Goal: Communication & Community: Answer question/provide support

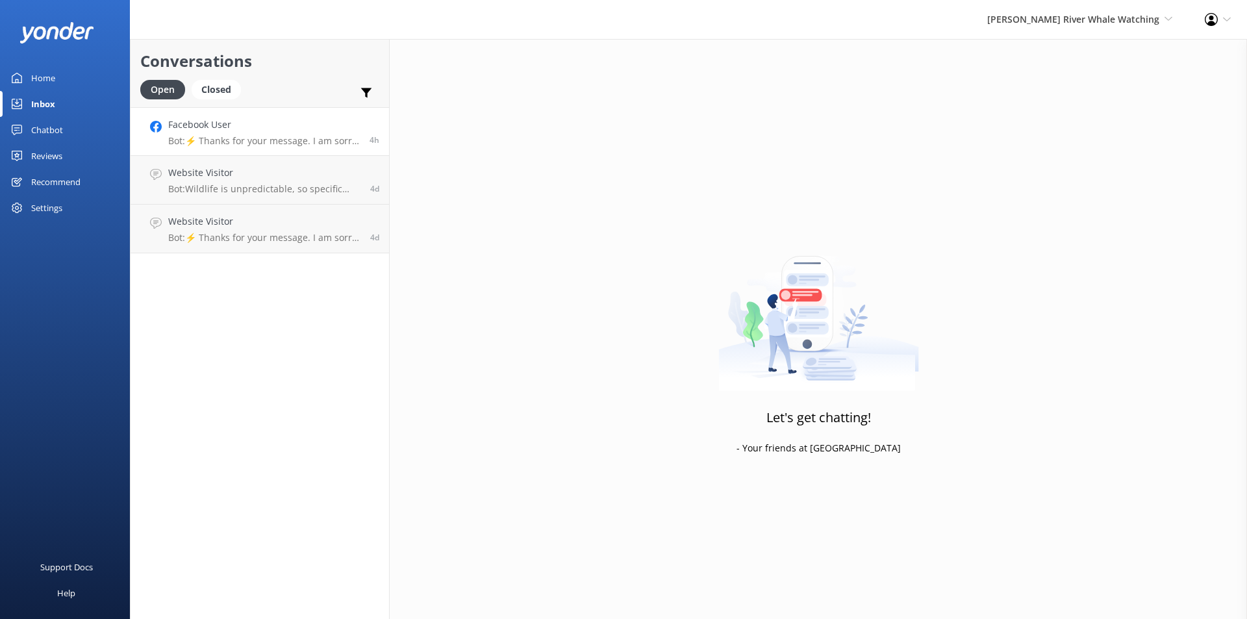
click at [235, 125] on h4 "Facebook User" at bounding box center [264, 125] width 192 height 14
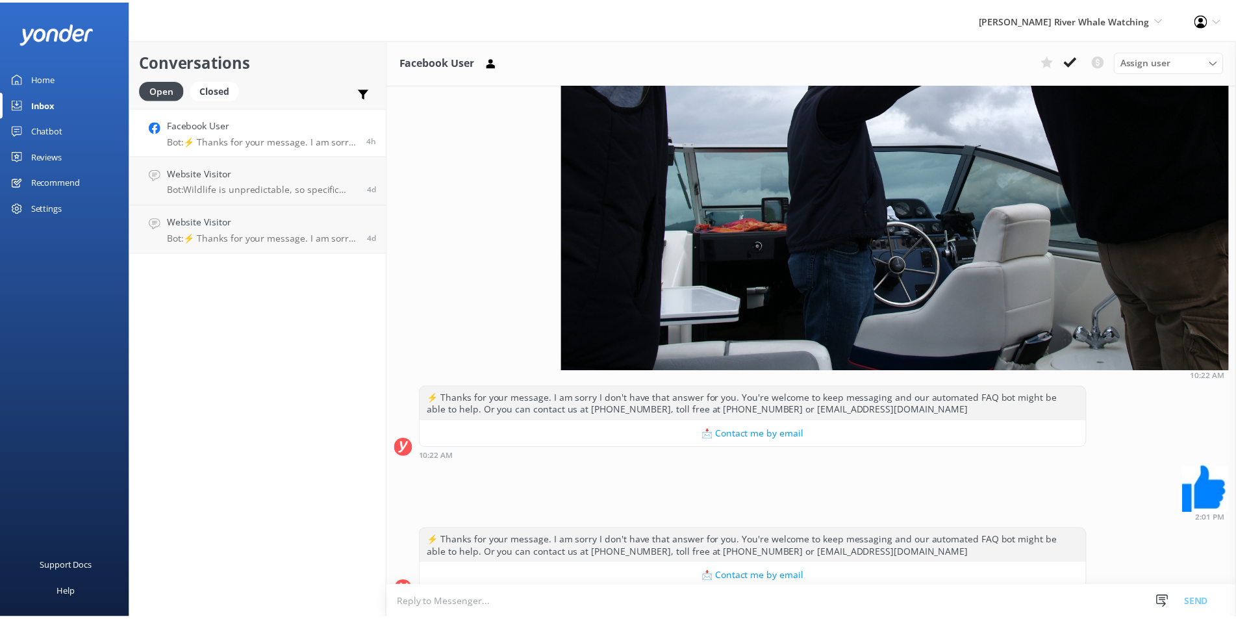
scroll to position [392, 0]
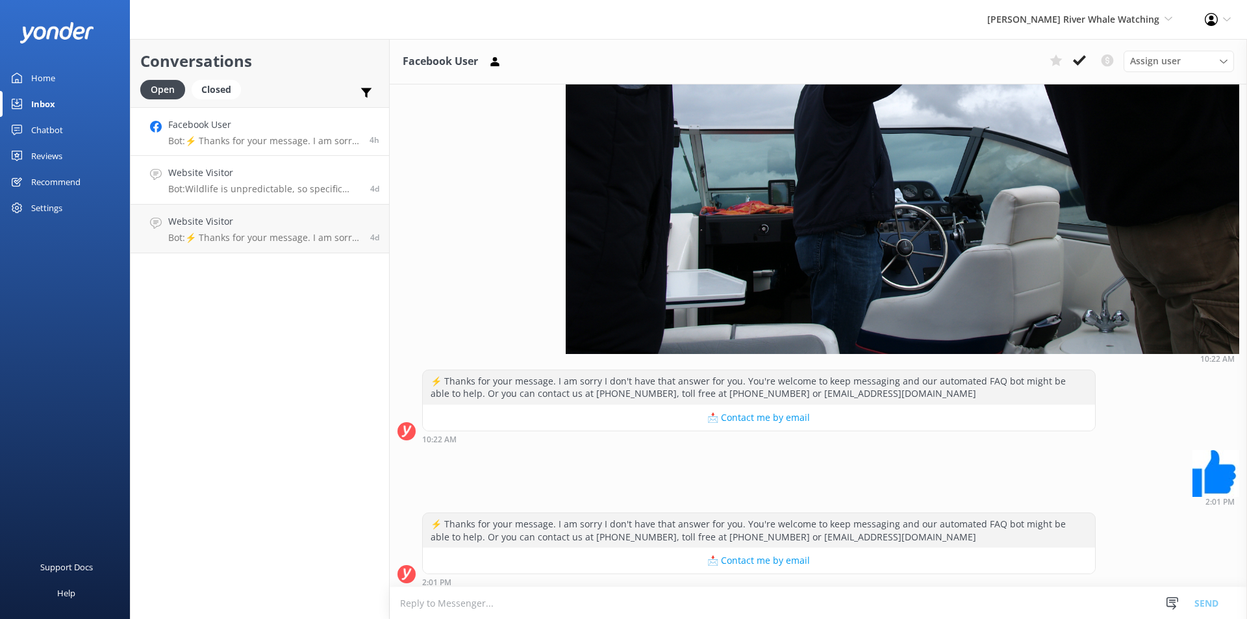
click at [220, 174] on h4 "Website Visitor" at bounding box center [264, 173] width 192 height 14
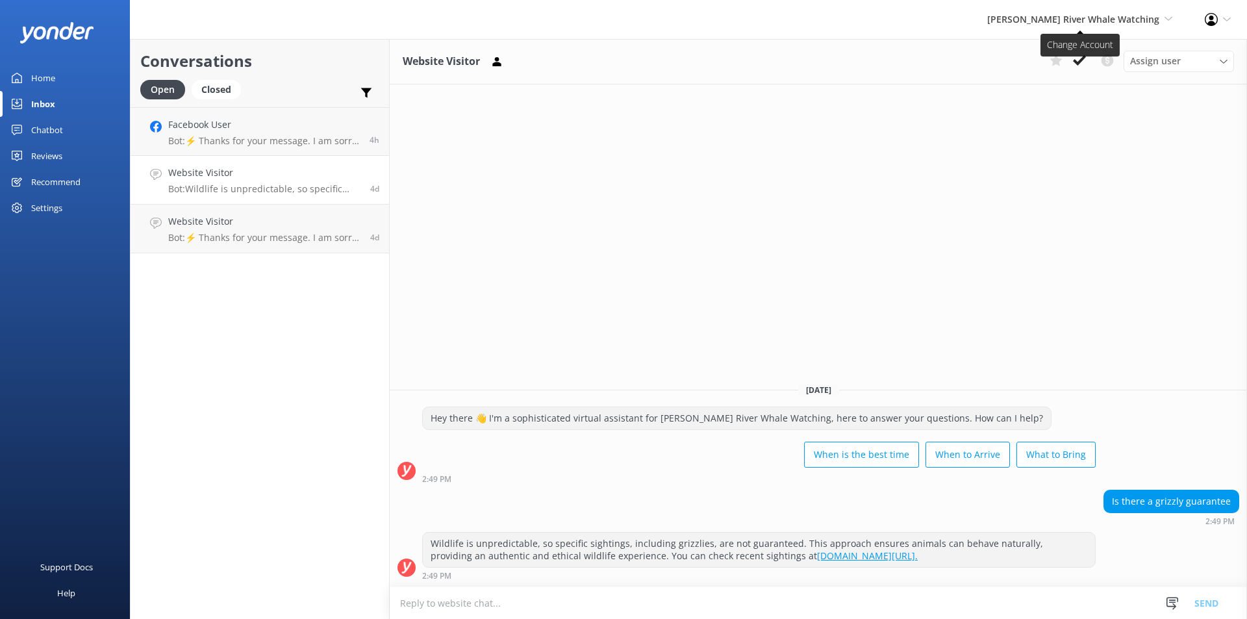
click at [1100, 23] on span "[PERSON_NAME] River Whale Watching" at bounding box center [1073, 19] width 172 height 12
click at [1122, 58] on link "Wildcoast Adventures" at bounding box center [1124, 55] width 130 height 31
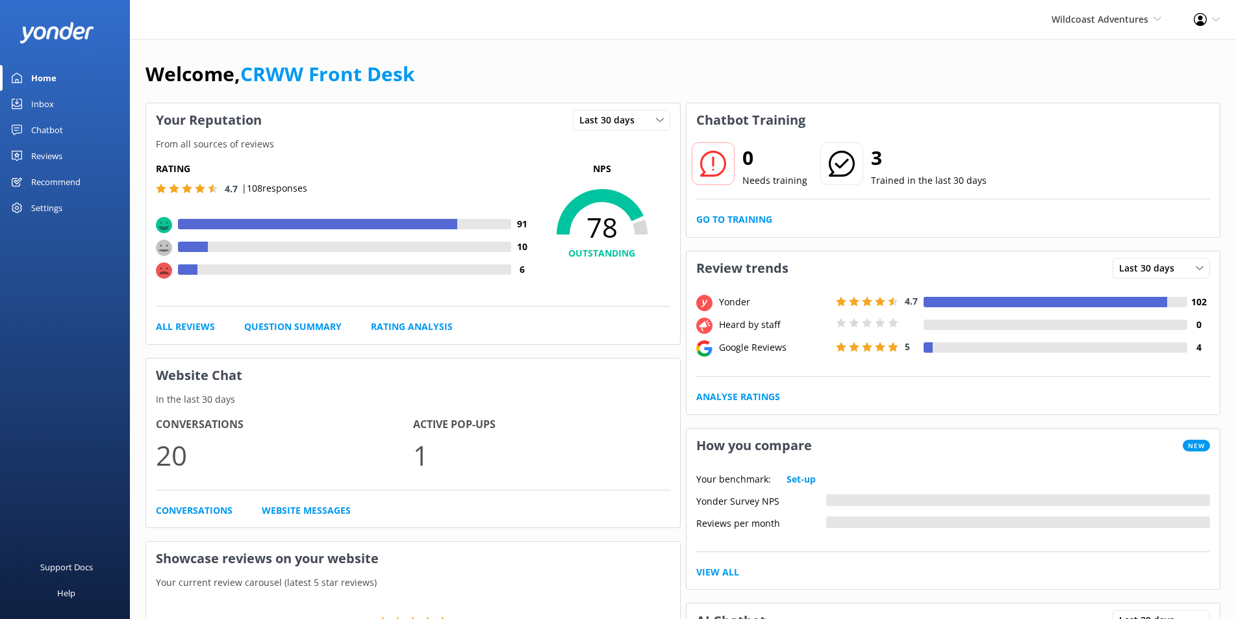
click at [38, 104] on div "Inbox" at bounding box center [42, 104] width 23 height 26
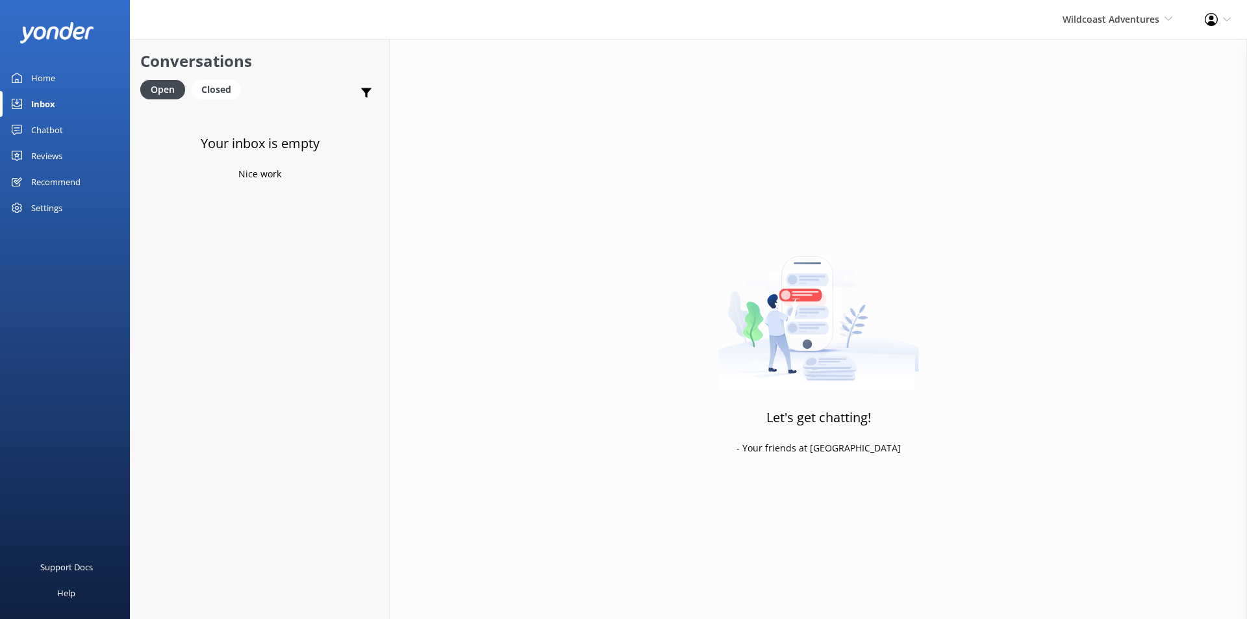
click at [55, 73] on div "Home" at bounding box center [43, 78] width 24 height 26
